Goal: Information Seeking & Learning: Learn about a topic

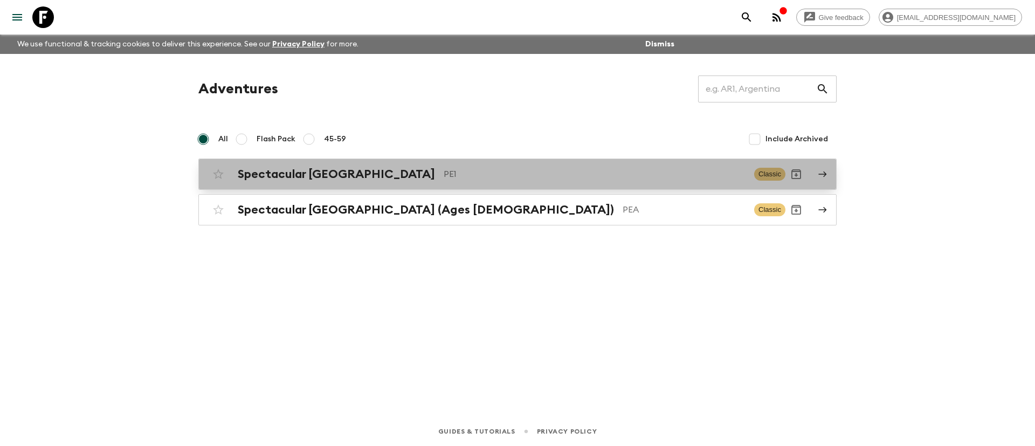
click at [444, 180] on p "PE1" at bounding box center [595, 174] width 302 height 13
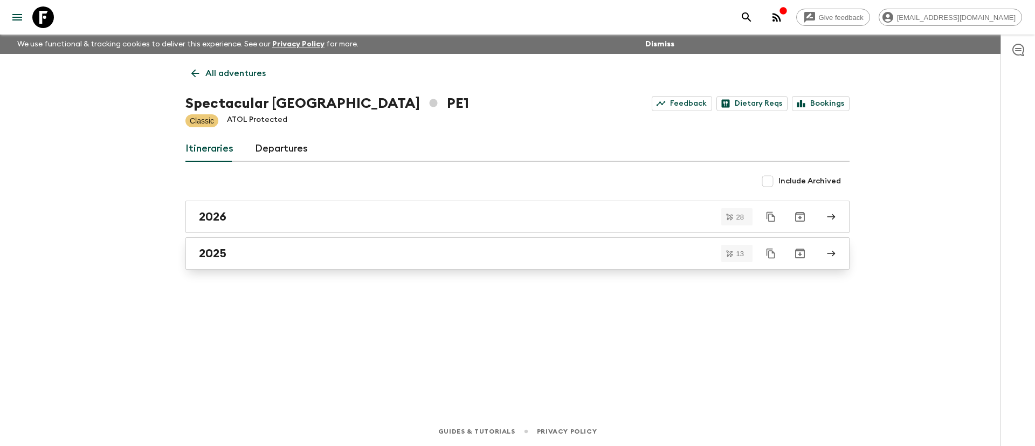
click at [266, 251] on div "2025" at bounding box center [507, 253] width 617 height 14
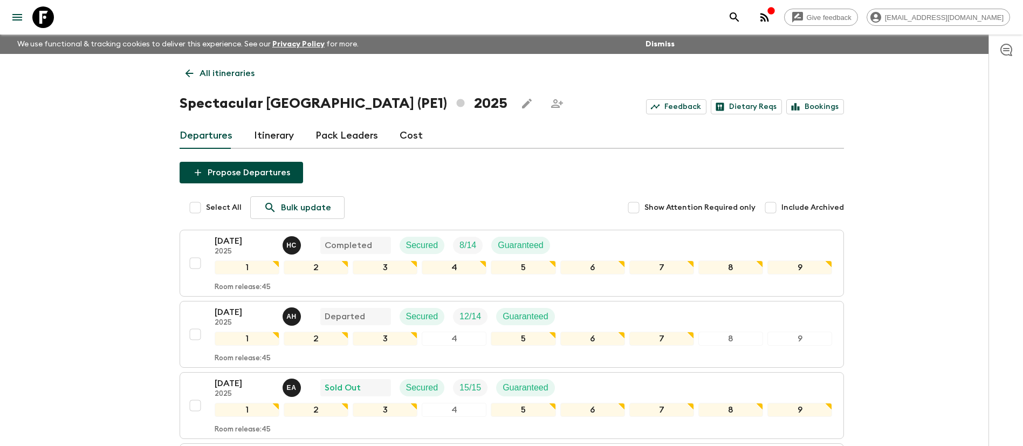
click at [229, 67] on p "All itineraries" at bounding box center [226, 73] width 55 height 13
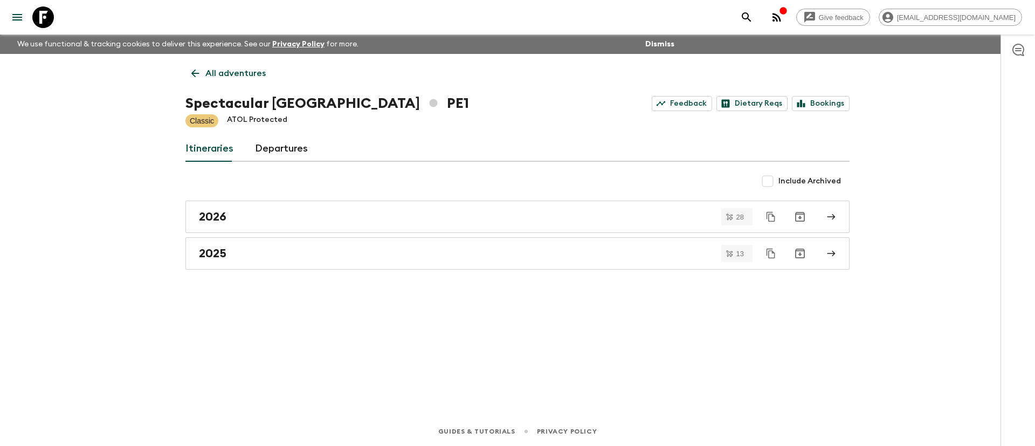
click at [237, 77] on p "All adventures" at bounding box center [235, 73] width 60 height 13
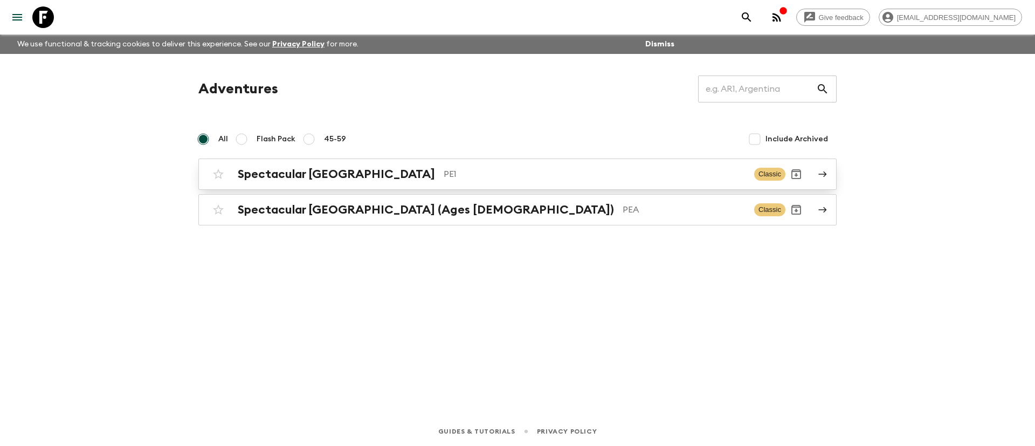
click at [444, 175] on p "PE1" at bounding box center [595, 174] width 302 height 13
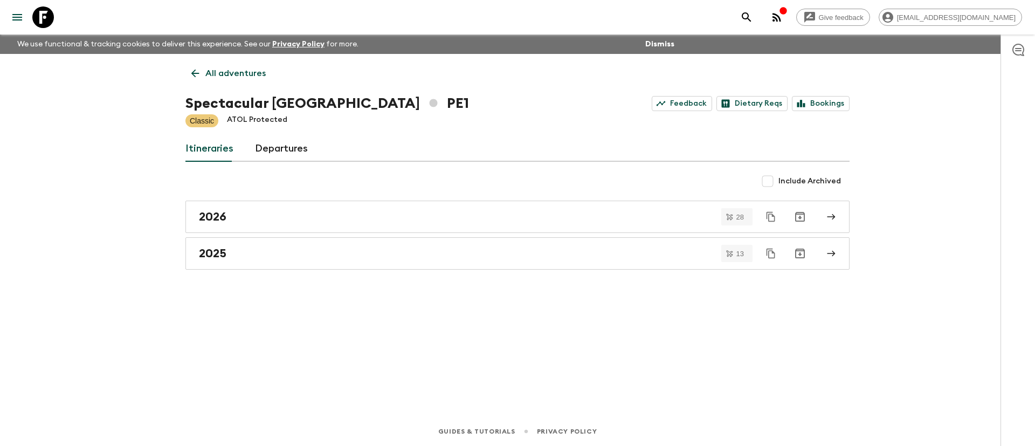
click at [204, 72] on link "All adventures" at bounding box center [228, 74] width 86 height 22
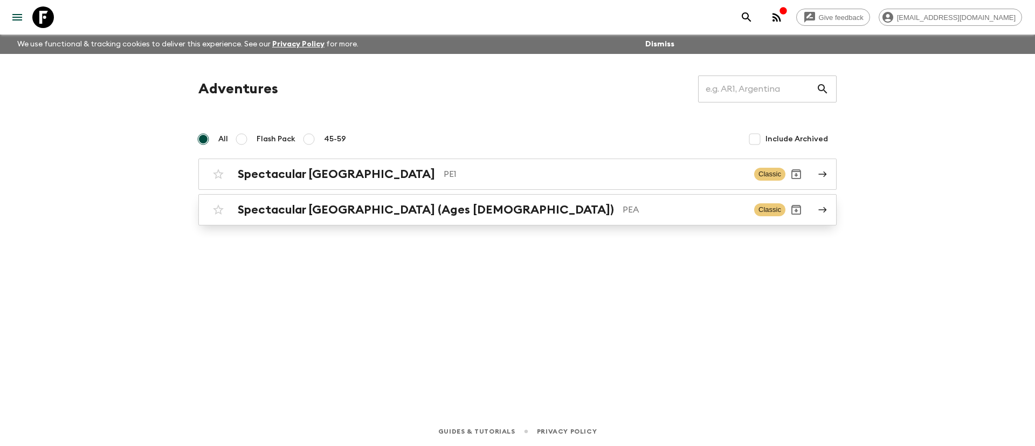
click at [379, 216] on h2 "Spectacular [GEOGRAPHIC_DATA] (Ages [DEMOGRAPHIC_DATA])" at bounding box center [426, 210] width 376 height 14
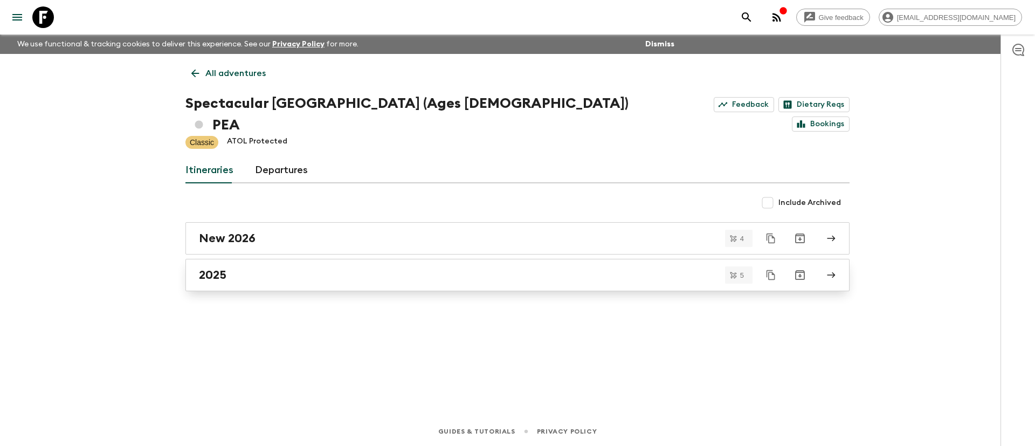
click at [256, 268] on div "2025" at bounding box center [507, 275] width 617 height 14
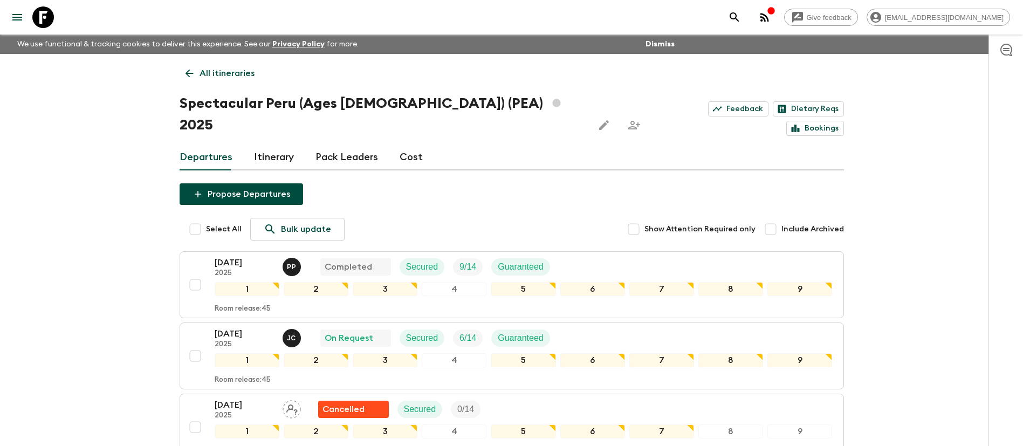
click at [268, 144] on link "Itinerary" at bounding box center [274, 157] width 40 height 26
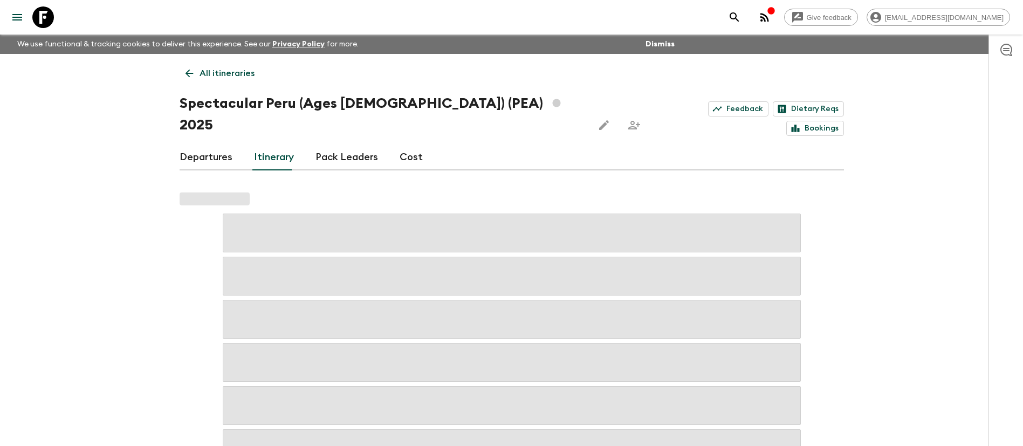
click at [215, 144] on link "Departures" at bounding box center [206, 157] width 53 height 26
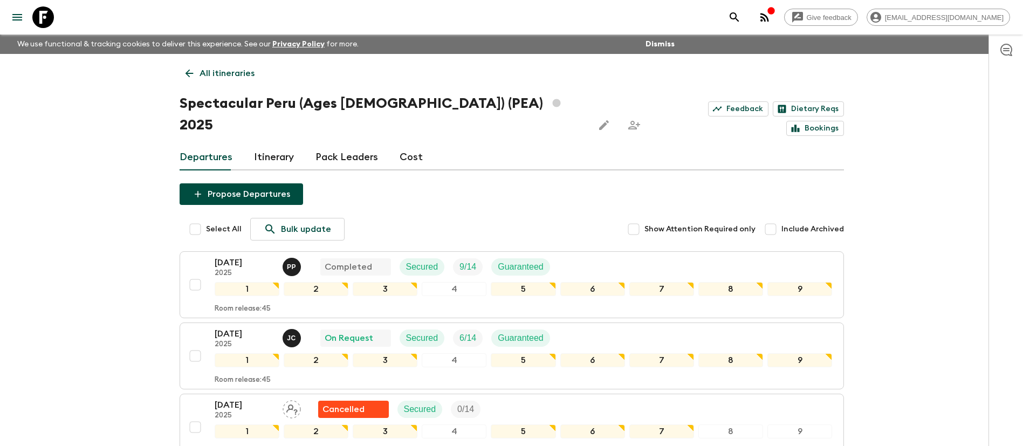
click at [236, 77] on p "All itineraries" at bounding box center [226, 73] width 55 height 13
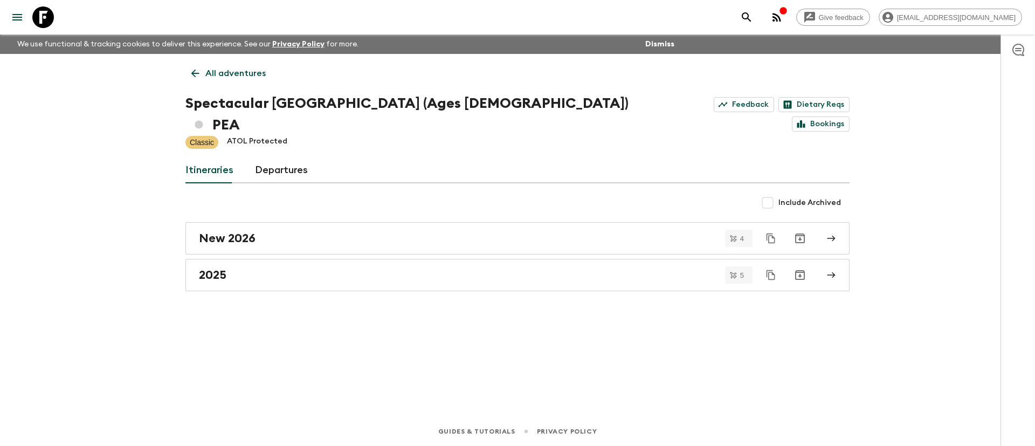
click at [214, 78] on p "All adventures" at bounding box center [235, 73] width 60 height 13
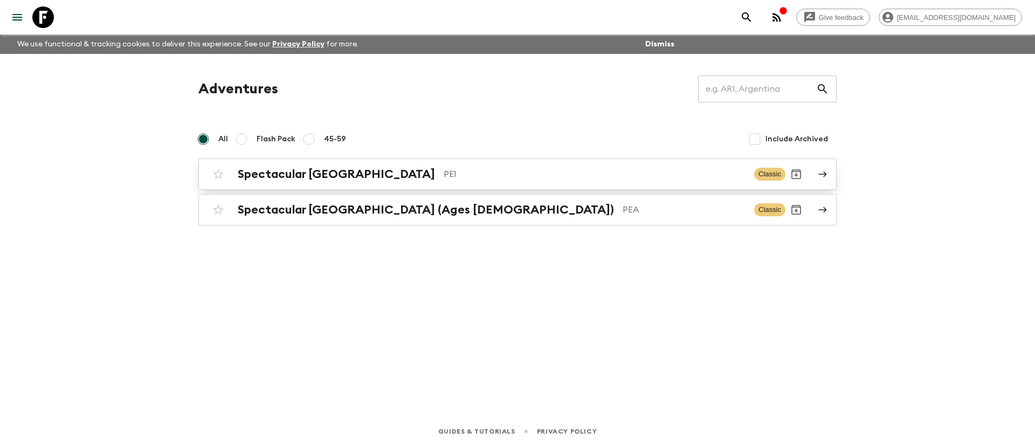
click at [322, 173] on h2 "Spectacular [GEOGRAPHIC_DATA]" at bounding box center [336, 174] width 197 height 14
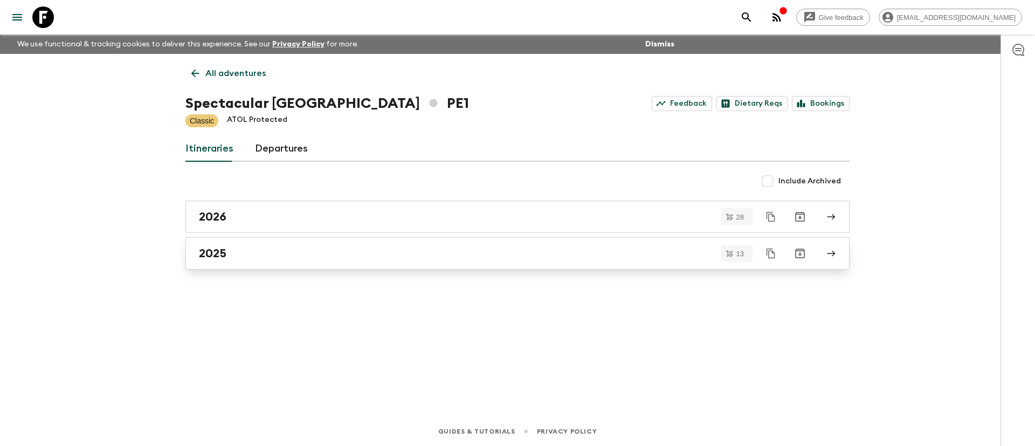
click at [312, 250] on div "2025" at bounding box center [507, 253] width 617 height 14
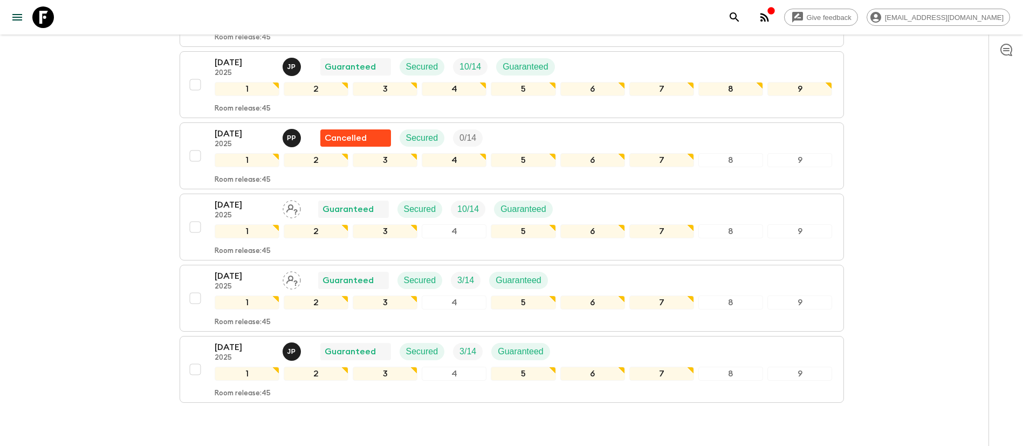
scroll to position [803, 0]
